Goal: Task Accomplishment & Management: Use online tool/utility

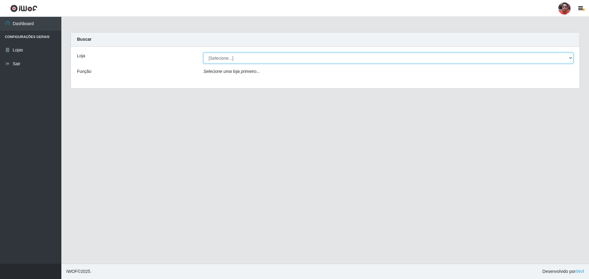
drag, startPoint x: 0, startPoint y: 0, endPoint x: 327, endPoint y: 62, distance: 332.8
click at [327, 59] on select "[Selecione...] Mar Vermelho - Loja 05" at bounding box center [388, 58] width 370 height 11
select select "252"
click at [203, 53] on select "[Selecione...] Mar Vermelho - Loja 05" at bounding box center [388, 58] width 370 height 11
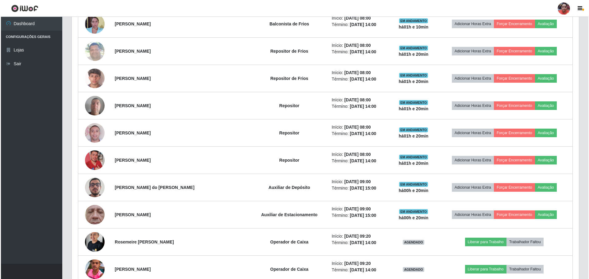
scroll to position [736, 0]
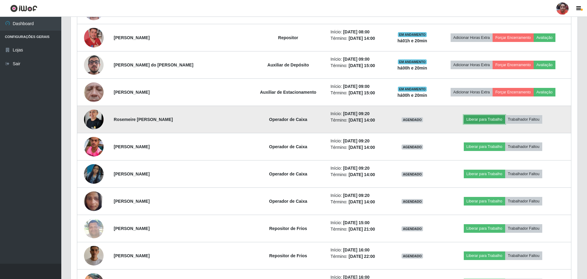
click at [475, 120] on button "Liberar para Trabalho" at bounding box center [484, 119] width 41 height 9
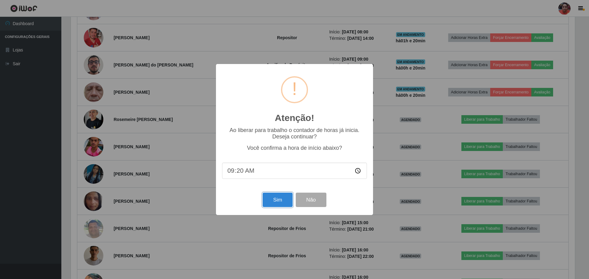
click at [272, 202] on button "Sim" at bounding box center [278, 200] width 30 height 14
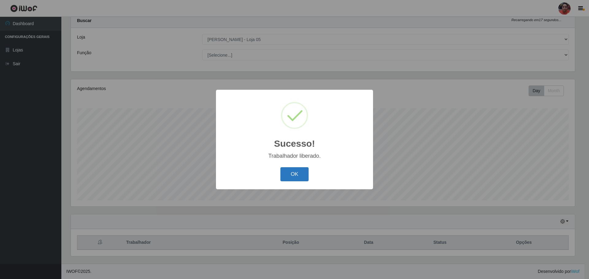
click at [292, 177] on button "OK" at bounding box center [294, 174] width 29 height 14
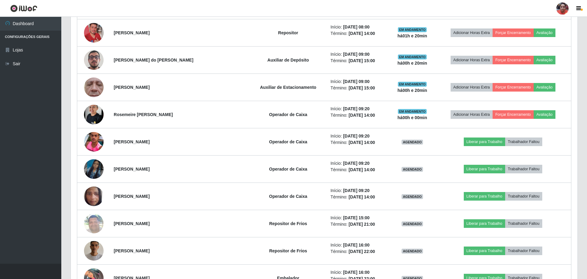
scroll to position [755, 0]
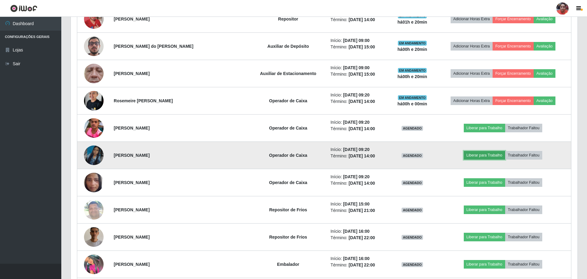
click at [476, 156] on button "Liberar para Trabalho" at bounding box center [484, 155] width 41 height 9
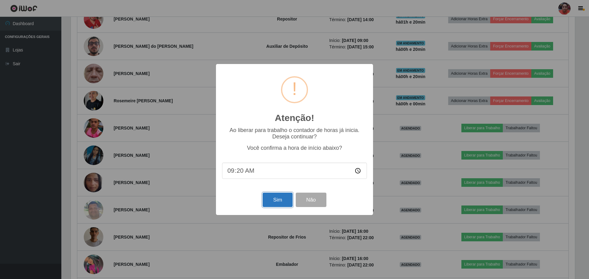
click at [284, 202] on button "Sim" at bounding box center [278, 200] width 30 height 14
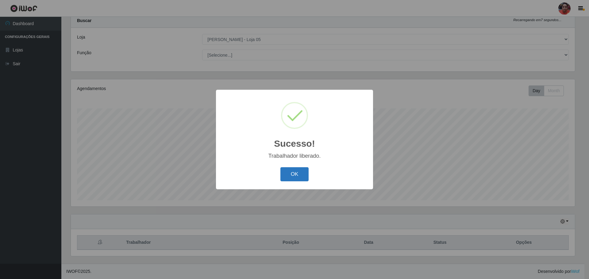
click at [287, 174] on button "OK" at bounding box center [294, 174] width 29 height 14
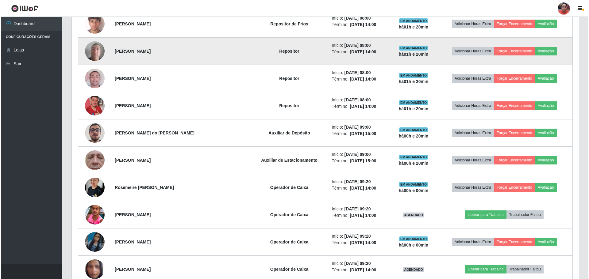
scroll to position [786, 0]
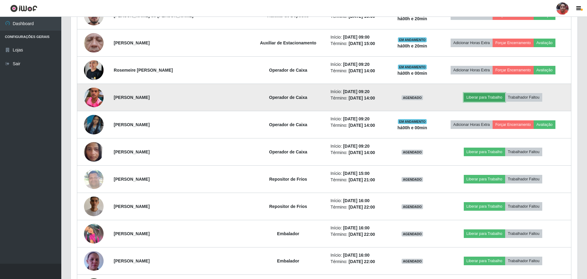
click at [487, 98] on button "Liberar para Trabalho" at bounding box center [484, 97] width 41 height 9
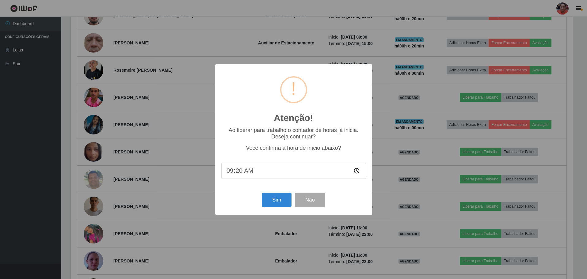
scroll to position [127, 504]
click at [283, 198] on button "Sim" at bounding box center [278, 200] width 30 height 14
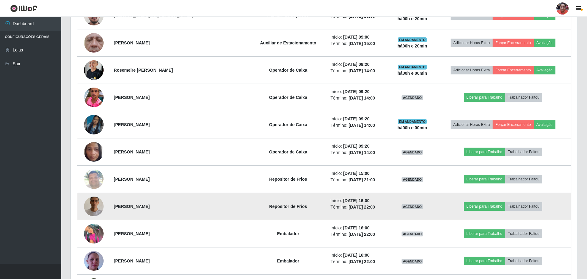
scroll to position [0, 0]
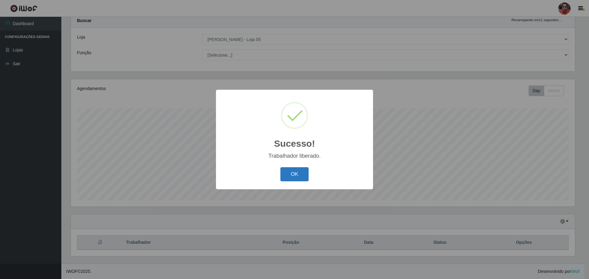
click at [296, 171] on button "OK" at bounding box center [294, 174] width 29 height 14
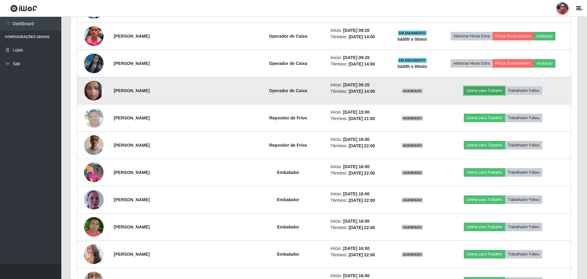
click at [467, 93] on button "Liberar para Trabalho" at bounding box center [484, 90] width 41 height 9
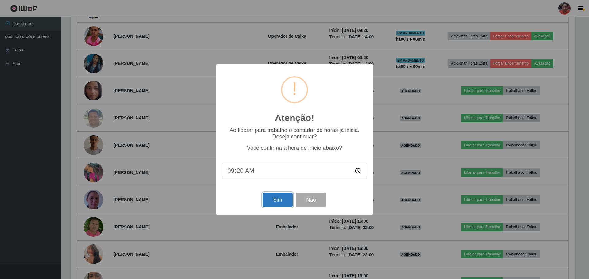
click at [276, 202] on button "Sim" at bounding box center [278, 200] width 30 height 14
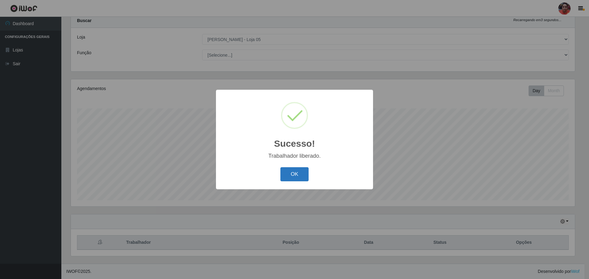
click at [285, 172] on button "OK" at bounding box center [294, 174] width 29 height 14
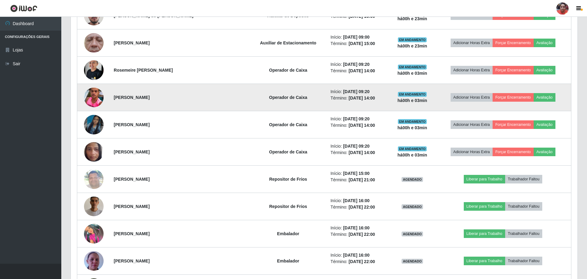
click at [89, 101] on img at bounding box center [94, 98] width 20 height 24
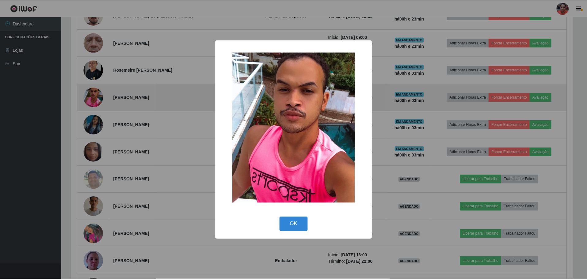
scroll to position [127, 504]
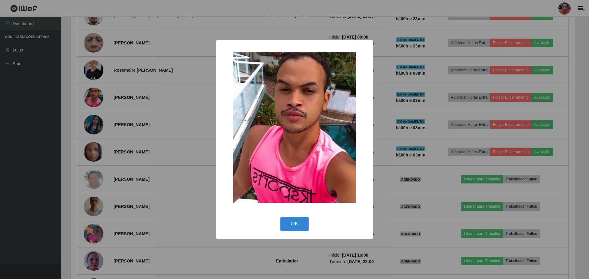
click at [42, 121] on div "× OK Cancel" at bounding box center [294, 139] width 589 height 279
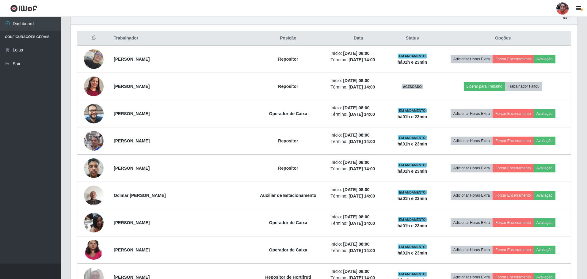
scroll to position [111, 0]
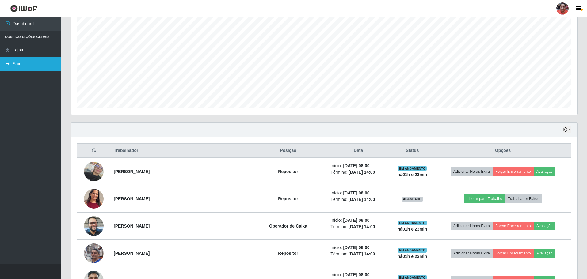
click at [28, 59] on link "Sair" at bounding box center [30, 64] width 61 height 14
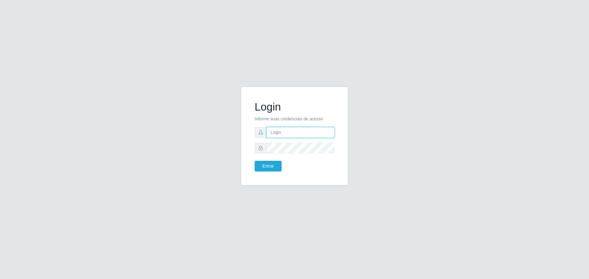
type input "[EMAIL_ADDRESS][DOMAIN_NAME]"
